Goal: Find specific fact: Find specific fact

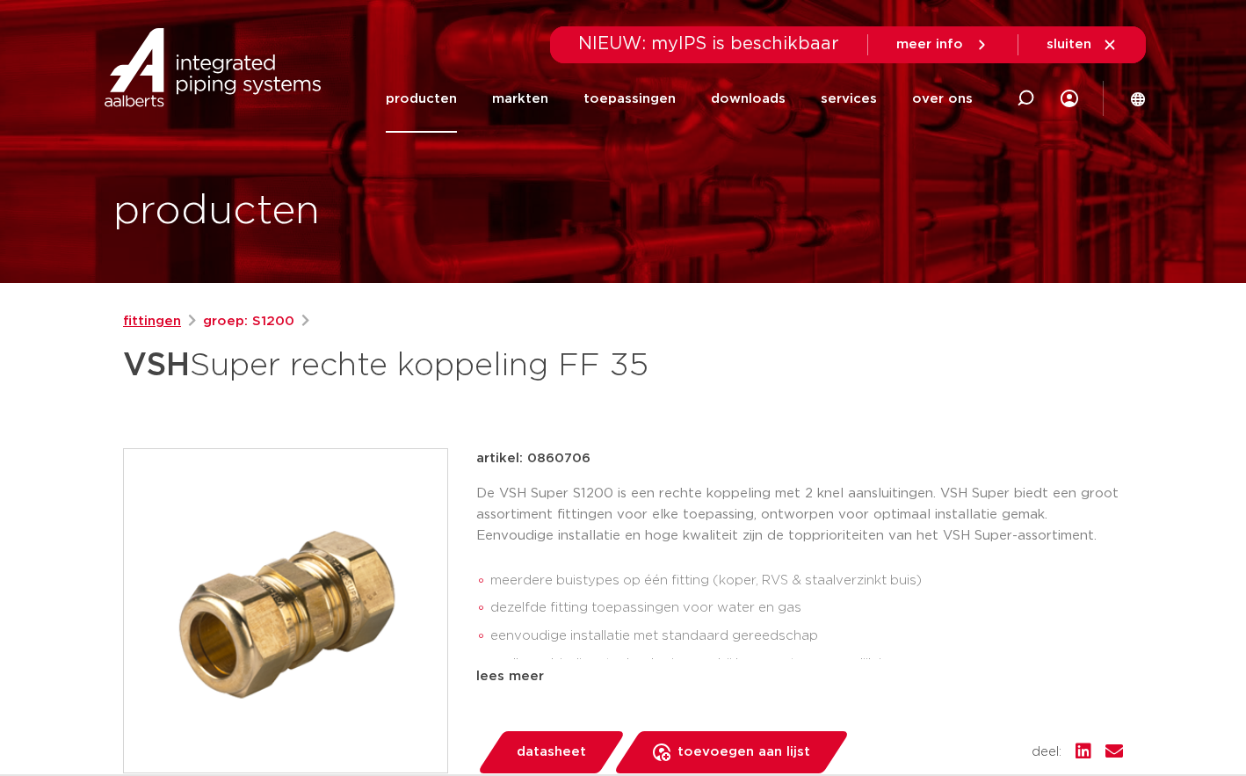
click at [159, 321] on link "fittingen" at bounding box center [152, 321] width 58 height 21
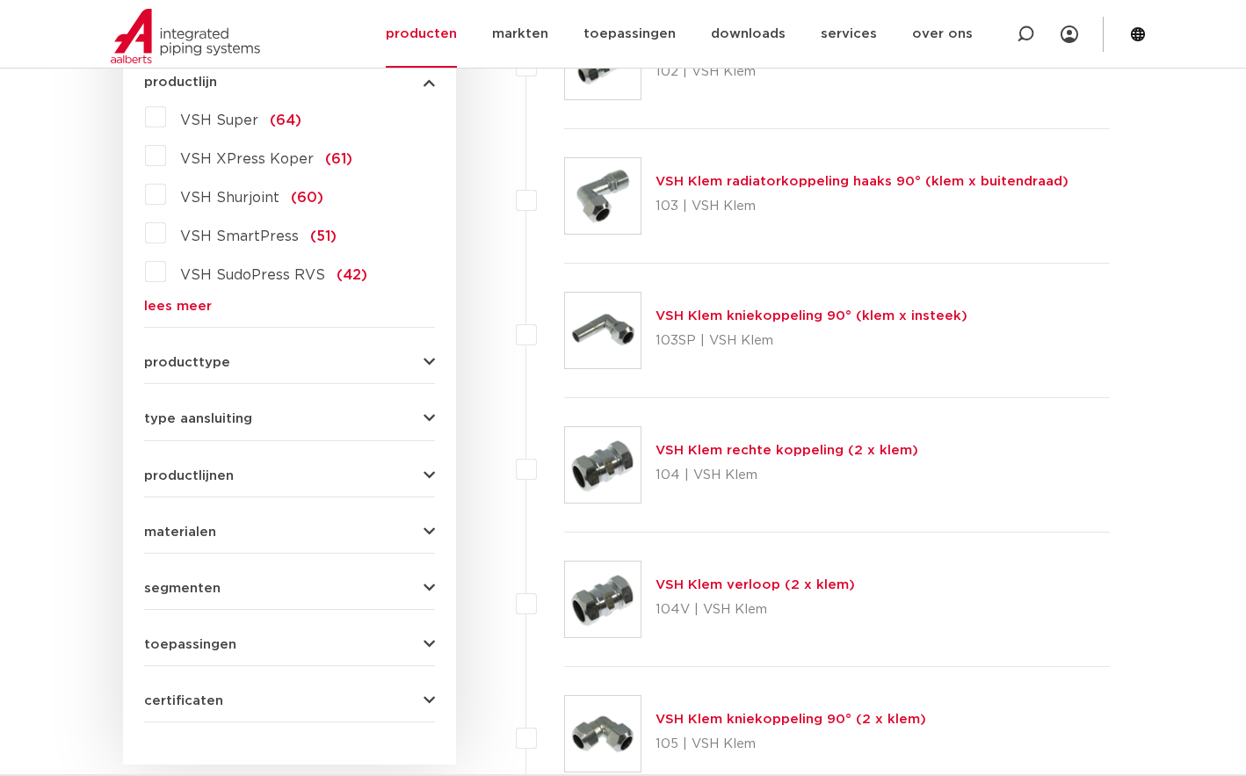
scroll to position [351, 0]
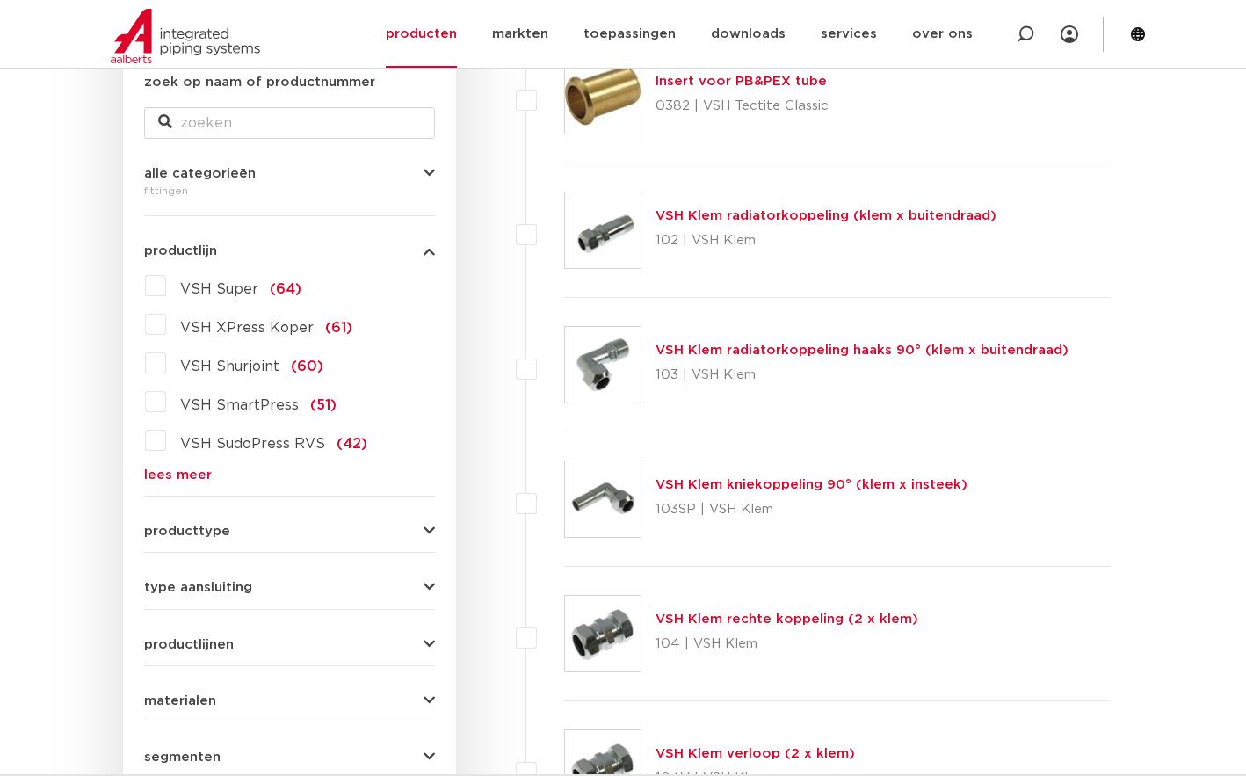
click at [187, 473] on link "lees meer" at bounding box center [289, 474] width 291 height 13
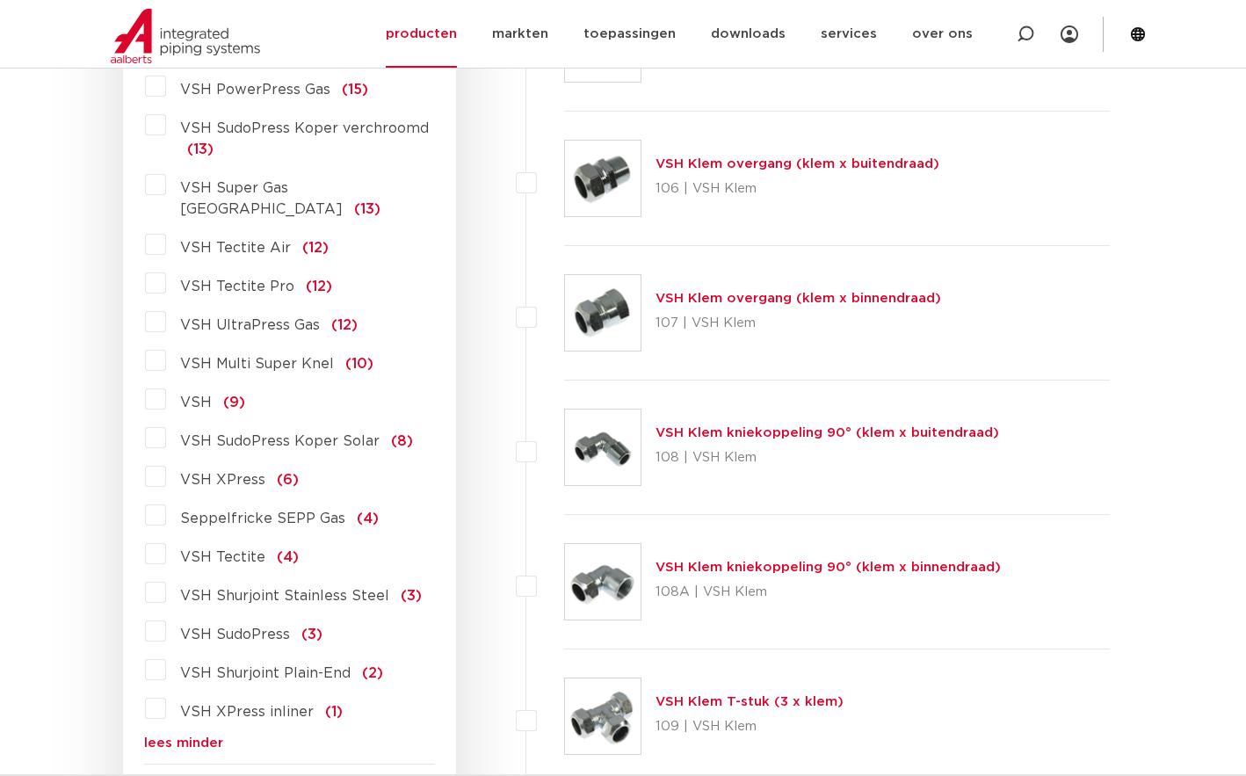
scroll to position [1493, 0]
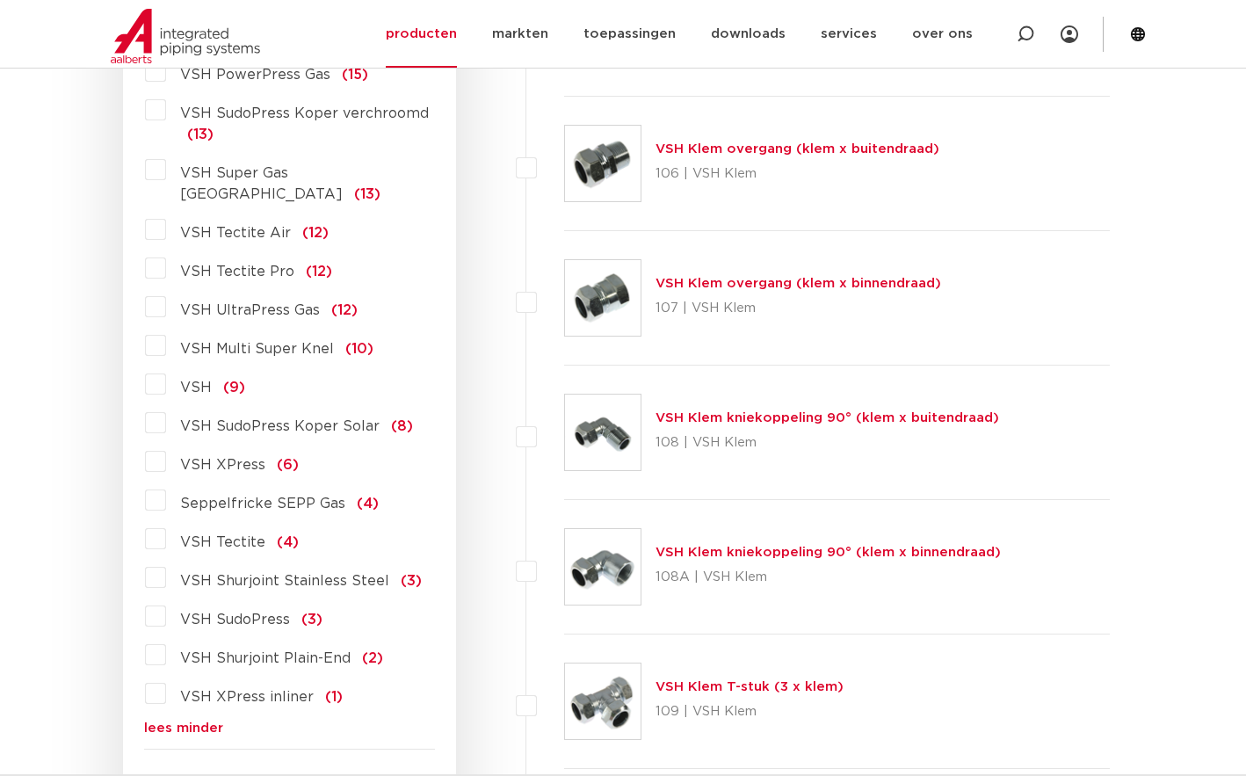
click at [166, 447] on label "VSH XPress (6)" at bounding box center [232, 461] width 133 height 28
click at [0, 0] on input "VSH XPress (6)" at bounding box center [0, 0] width 0 height 0
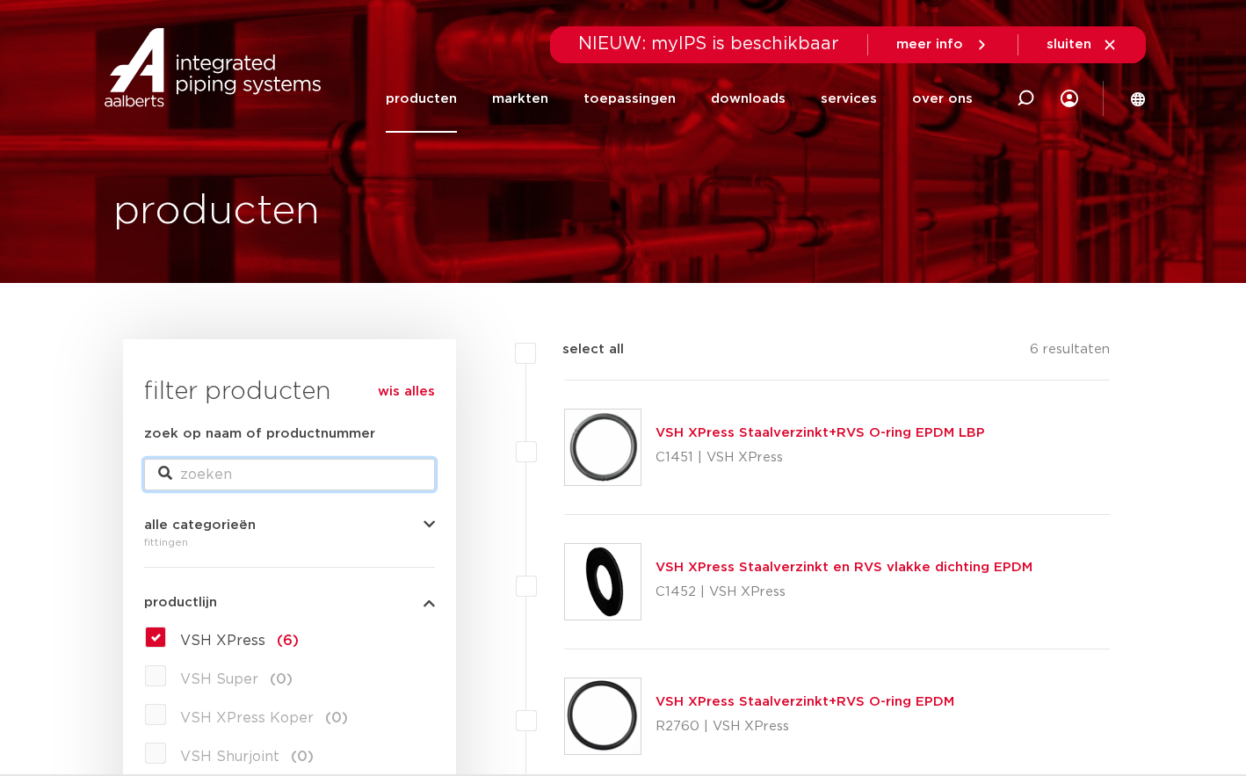
click at [284, 467] on input "zoek op naam of productnummer" at bounding box center [289, 475] width 291 height 32
paste input "C1446"
type input "C1446"
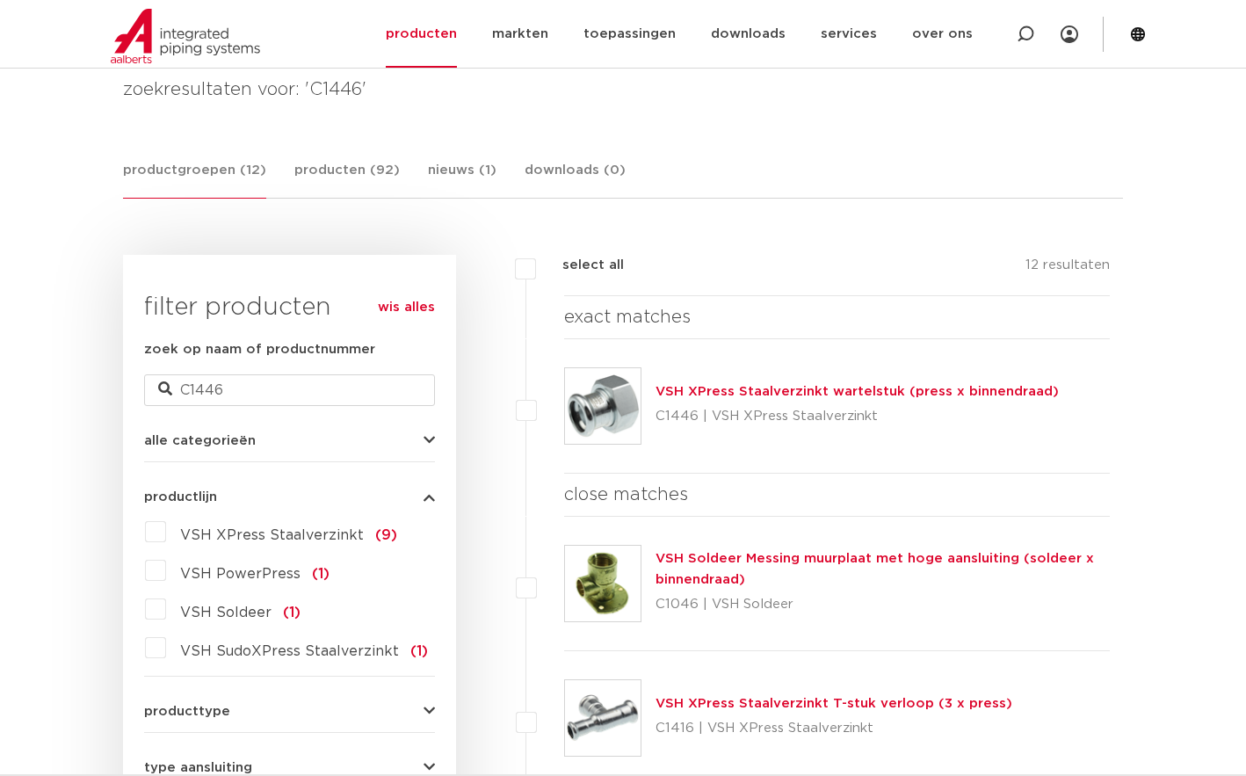
click at [981, 393] on link "VSH XPress Staalverzinkt wartelstuk (press x binnendraad)" at bounding box center [856, 391] width 403 height 13
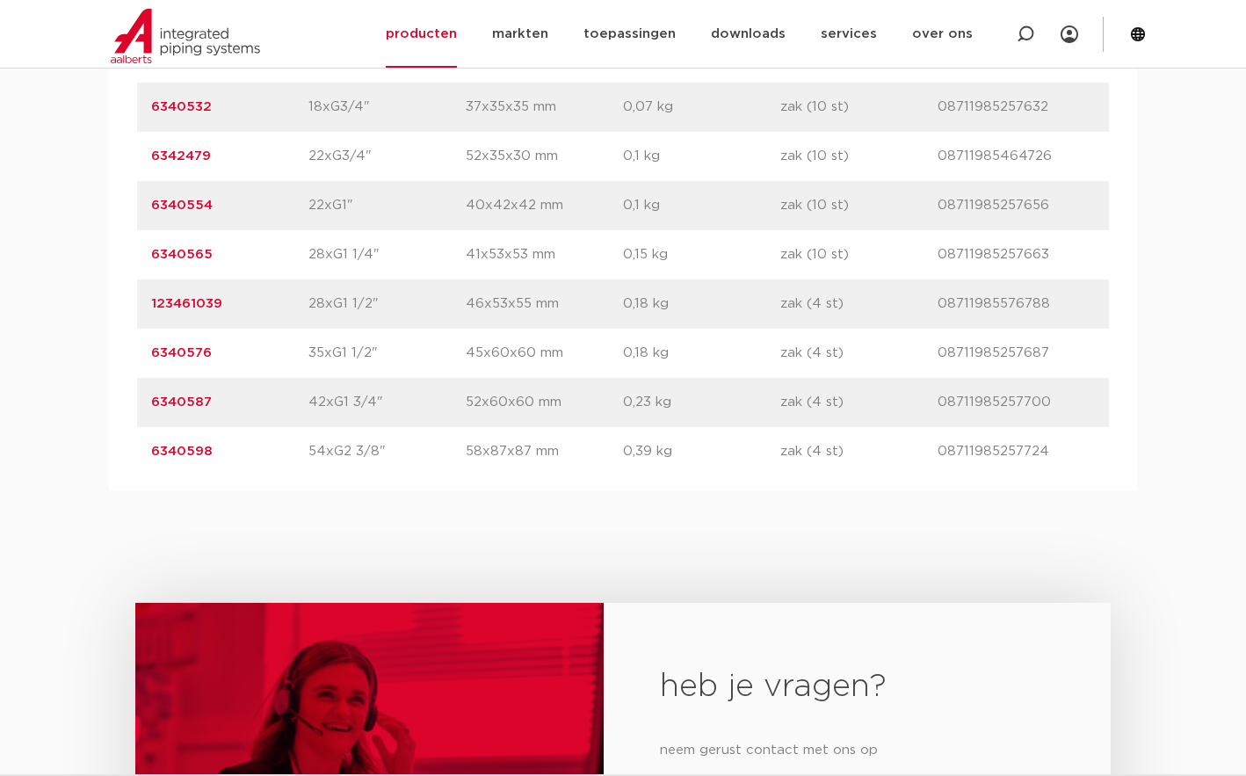
scroll to position [1318, 0]
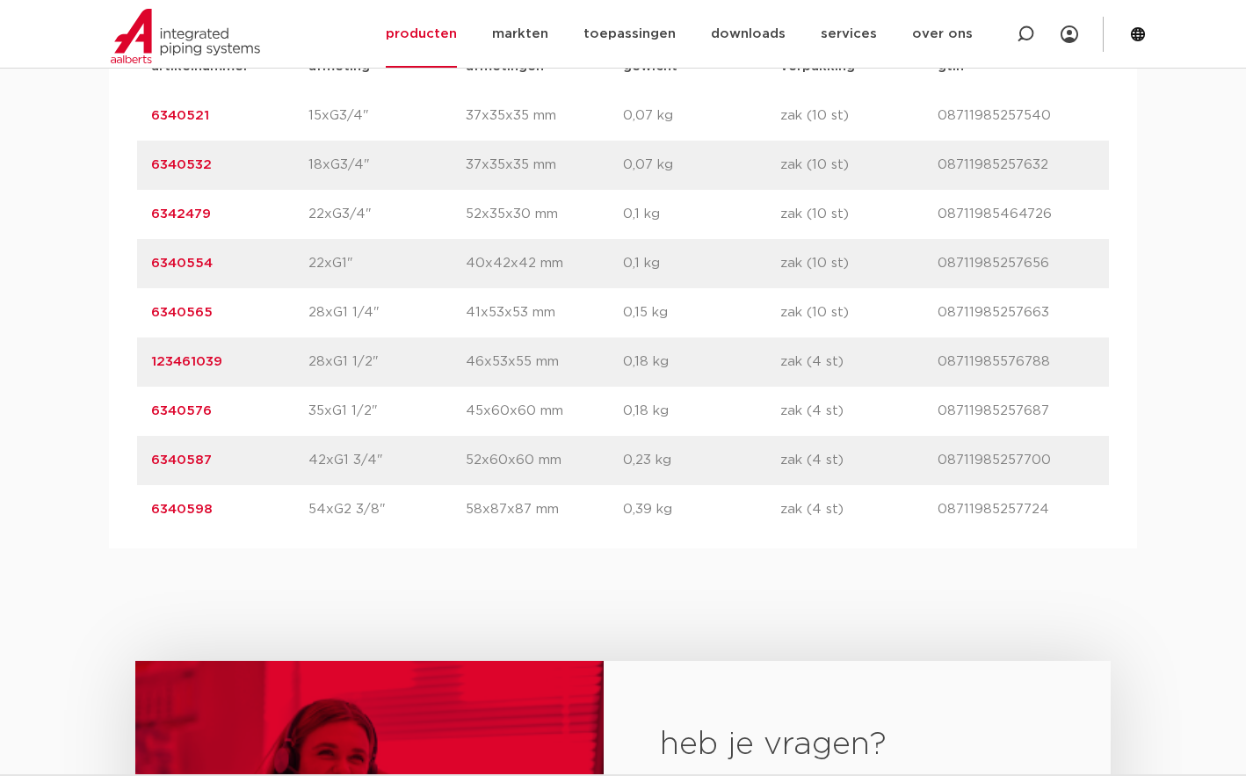
click at [191, 412] on link "6340576" at bounding box center [181, 410] width 61 height 13
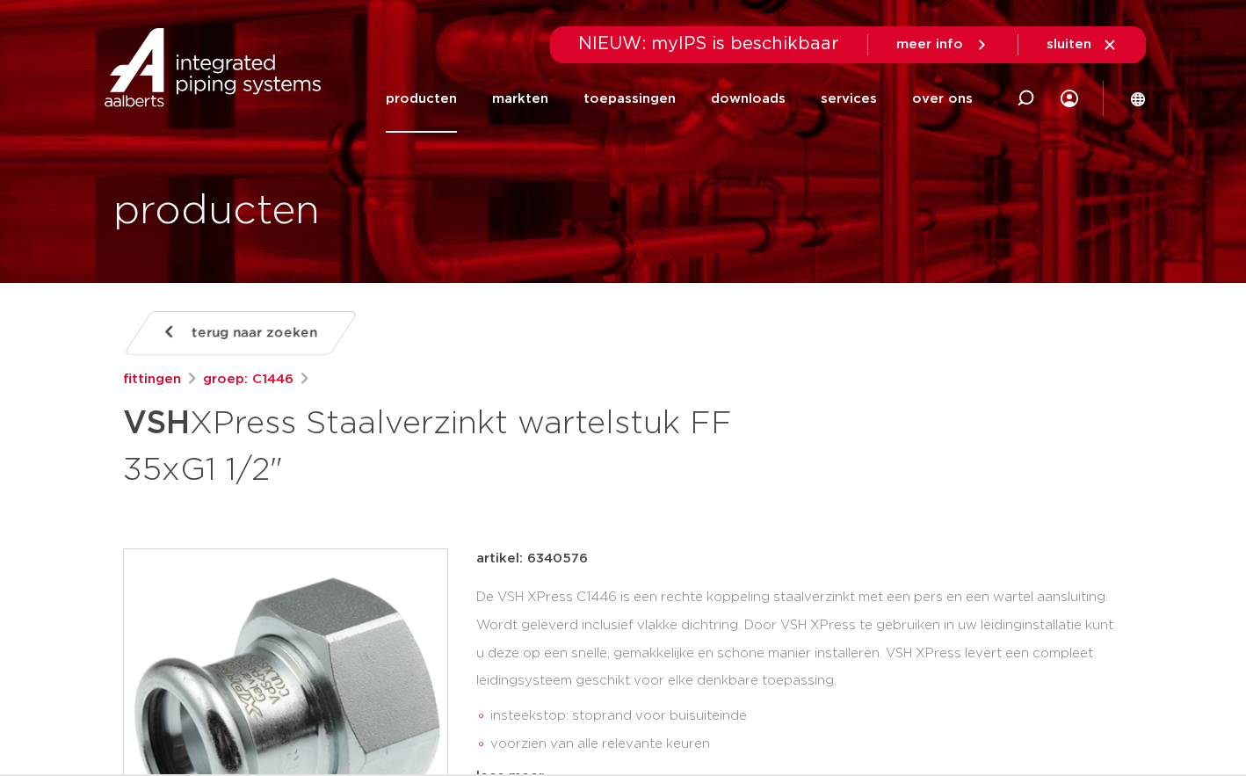
drag, startPoint x: 595, startPoint y: 558, endPoint x: 527, endPoint y: 557, distance: 67.6
click at [527, 557] on div "artikel: 6340576" at bounding box center [799, 558] width 647 height 21
copy p "6340576"
